Goal: Use online tool/utility: Utilize a website feature to perform a specific function

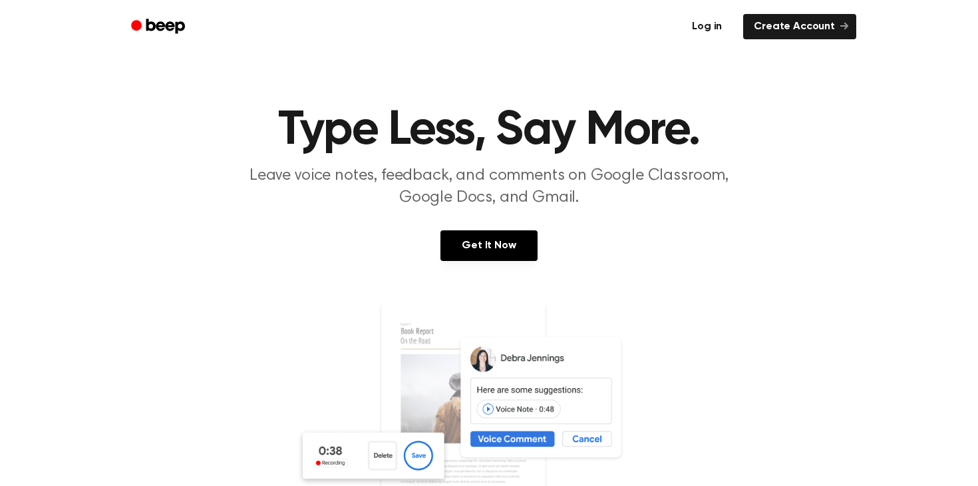
click at [695, 21] on link "Log in" at bounding box center [706, 26] width 57 height 31
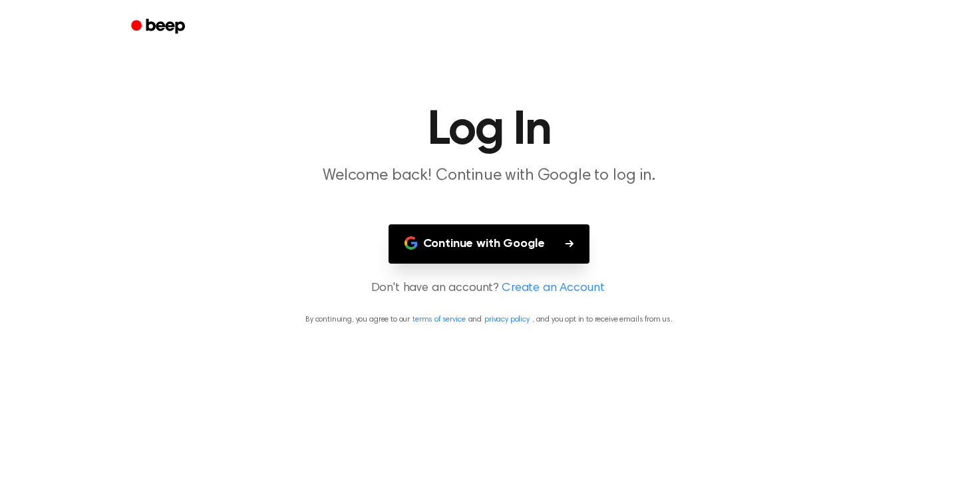
click at [546, 233] on button "Continue with Google" at bounding box center [489, 243] width 202 height 39
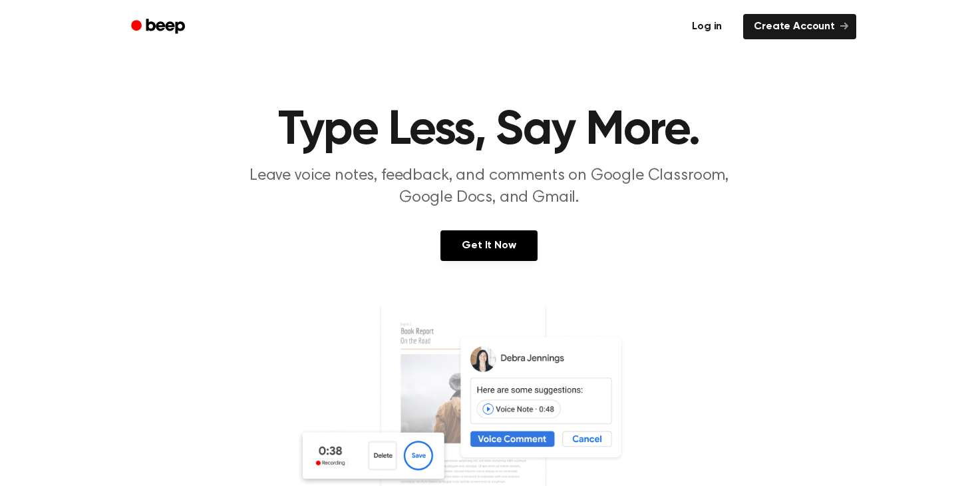
click at [711, 29] on link "Log in" at bounding box center [706, 26] width 57 height 31
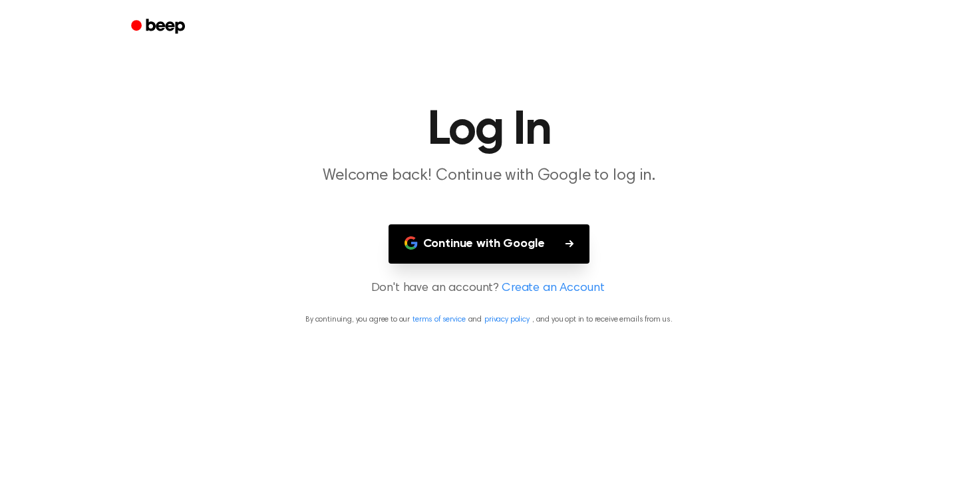
click at [550, 232] on button "Continue with Google" at bounding box center [489, 243] width 202 height 39
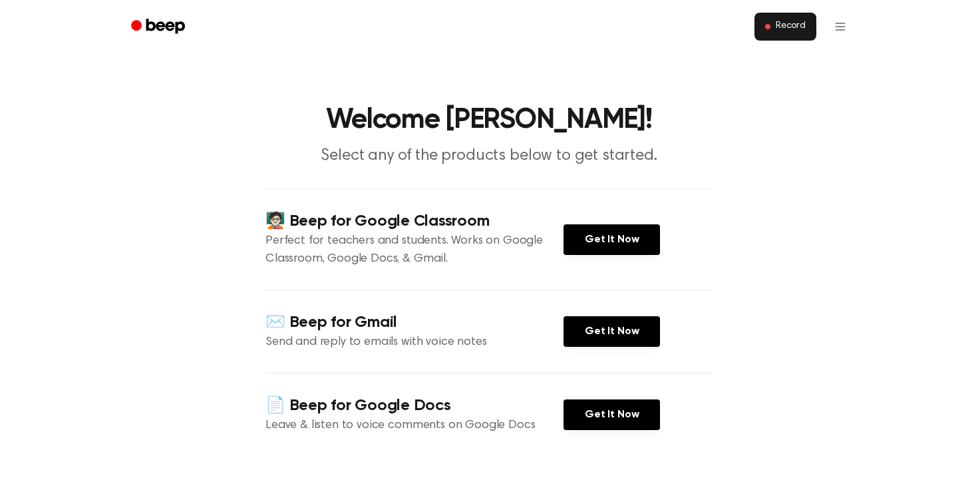
click at [783, 40] on button "Record" at bounding box center [785, 27] width 62 height 28
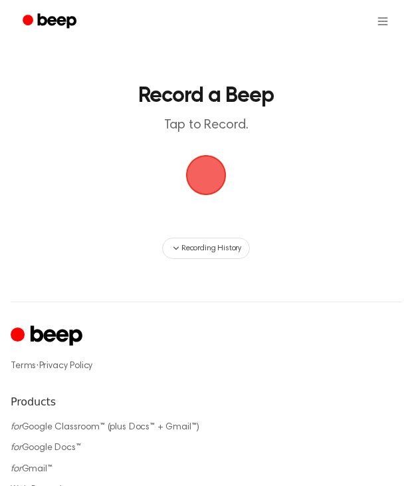
click at [208, 192] on span "button" at bounding box center [206, 174] width 37 height 37
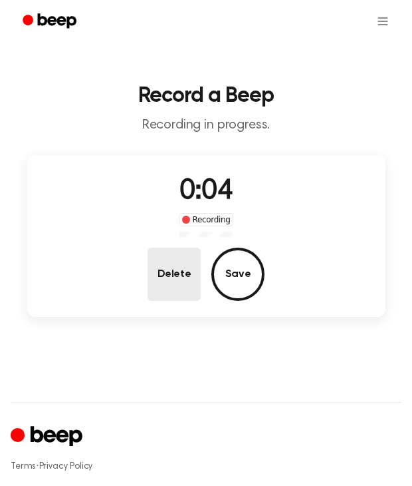
click at [168, 273] on button "Delete" at bounding box center [174, 273] width 53 height 53
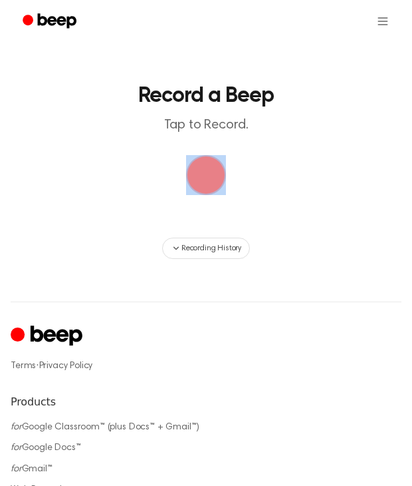
click at [211, 197] on main "Record a Beep Tap to Record. Recording History" at bounding box center [206, 129] width 412 height 259
click at [221, 156] on span "button" at bounding box center [206, 175] width 41 height 41
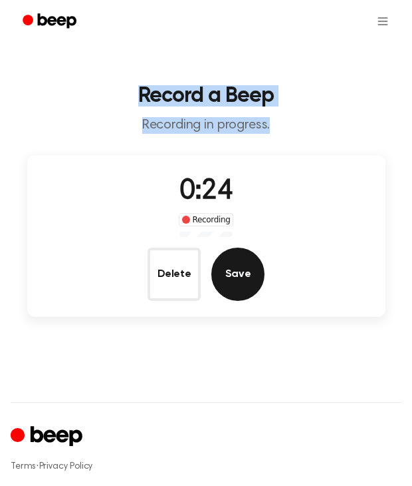
click at [243, 270] on button "Save" at bounding box center [238, 273] width 53 height 53
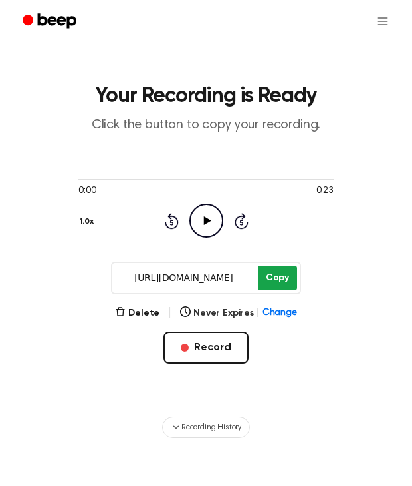
click at [276, 269] on button "Copy" at bounding box center [277, 277] width 39 height 25
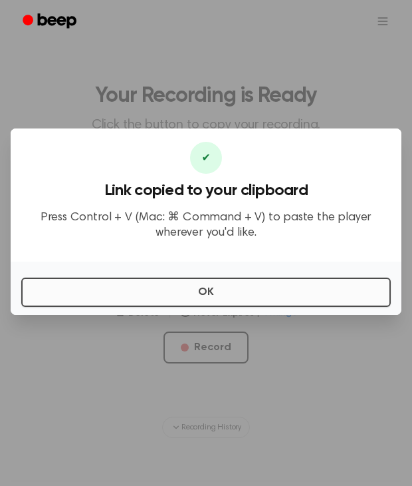
click at [253, 289] on button "OK" at bounding box center [206, 291] width 370 height 29
